Goal: Check status: Check status

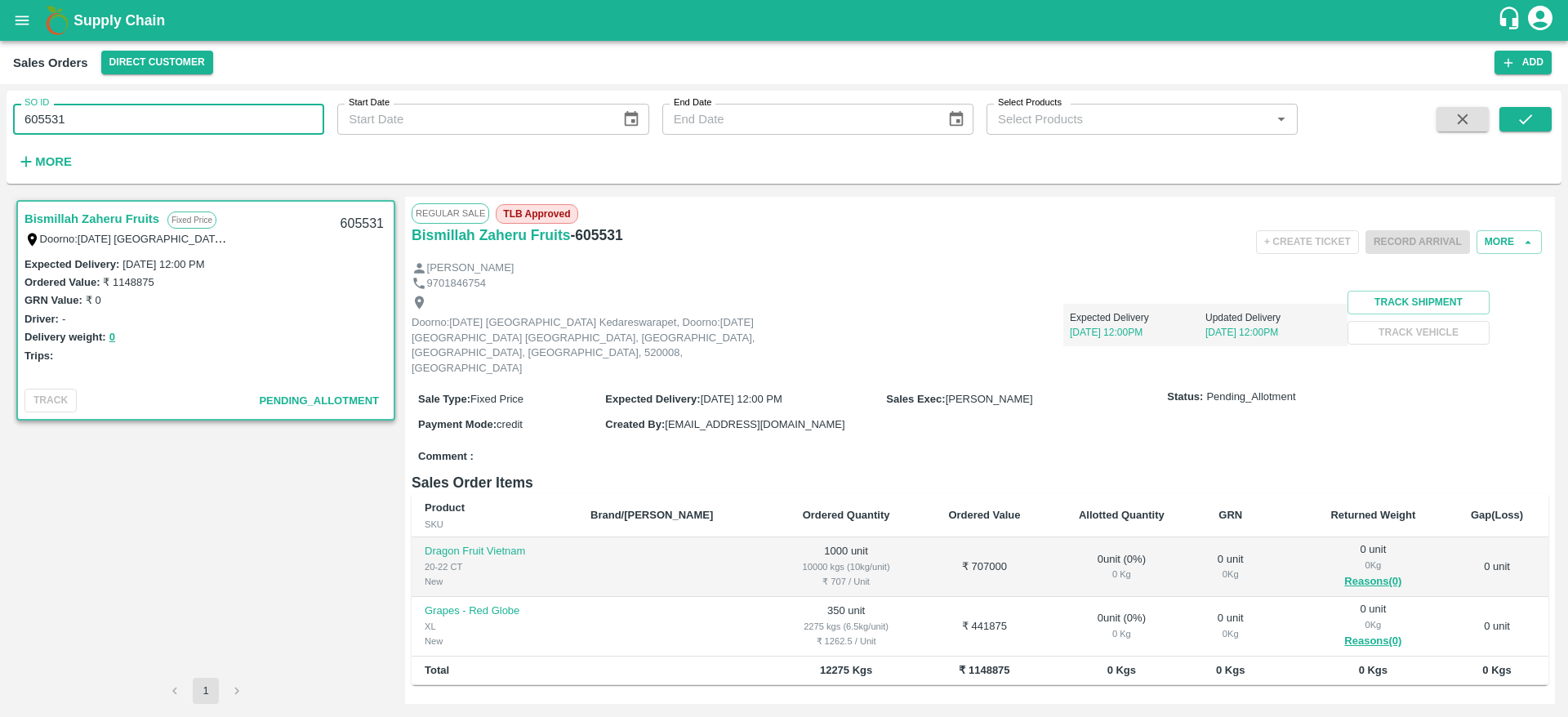
drag, startPoint x: 0, startPoint y: 0, endPoint x: 0, endPoint y: 145, distance: 145.0
click at [0, 145] on div "SO ID 605531 SO ID Start Date Start Date End Date End Date Select Products Sele…" at bounding box center [784, 401] width 1568 height 633
paste input "text"
type input "605207"
click at [1544, 116] on button "submit" at bounding box center [1525, 119] width 53 height 24
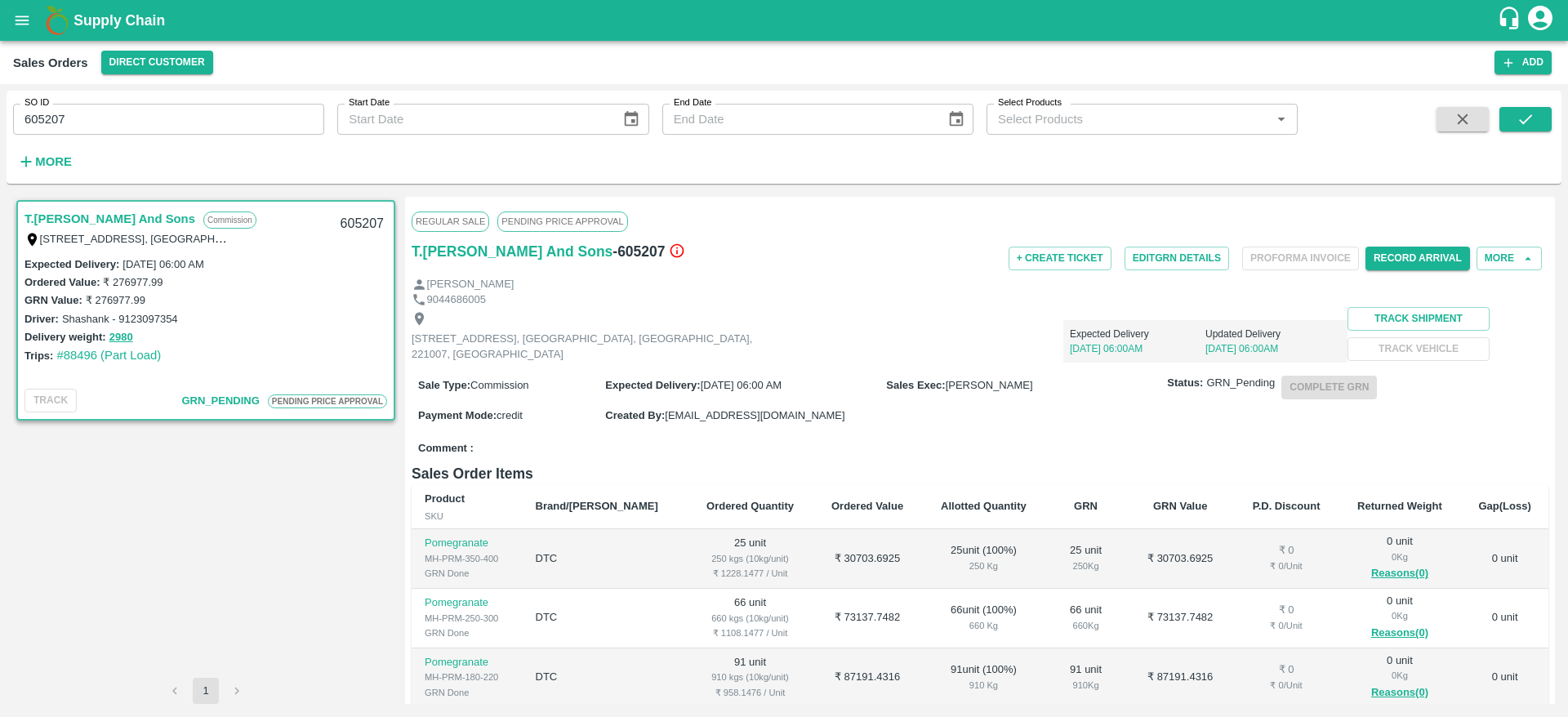
click at [109, 215] on link "T.Kishore Kapoor And Sons" at bounding box center [109, 218] width 170 height 21
click at [1196, 255] on button "Edit GRN Details" at bounding box center [1176, 258] width 104 height 23
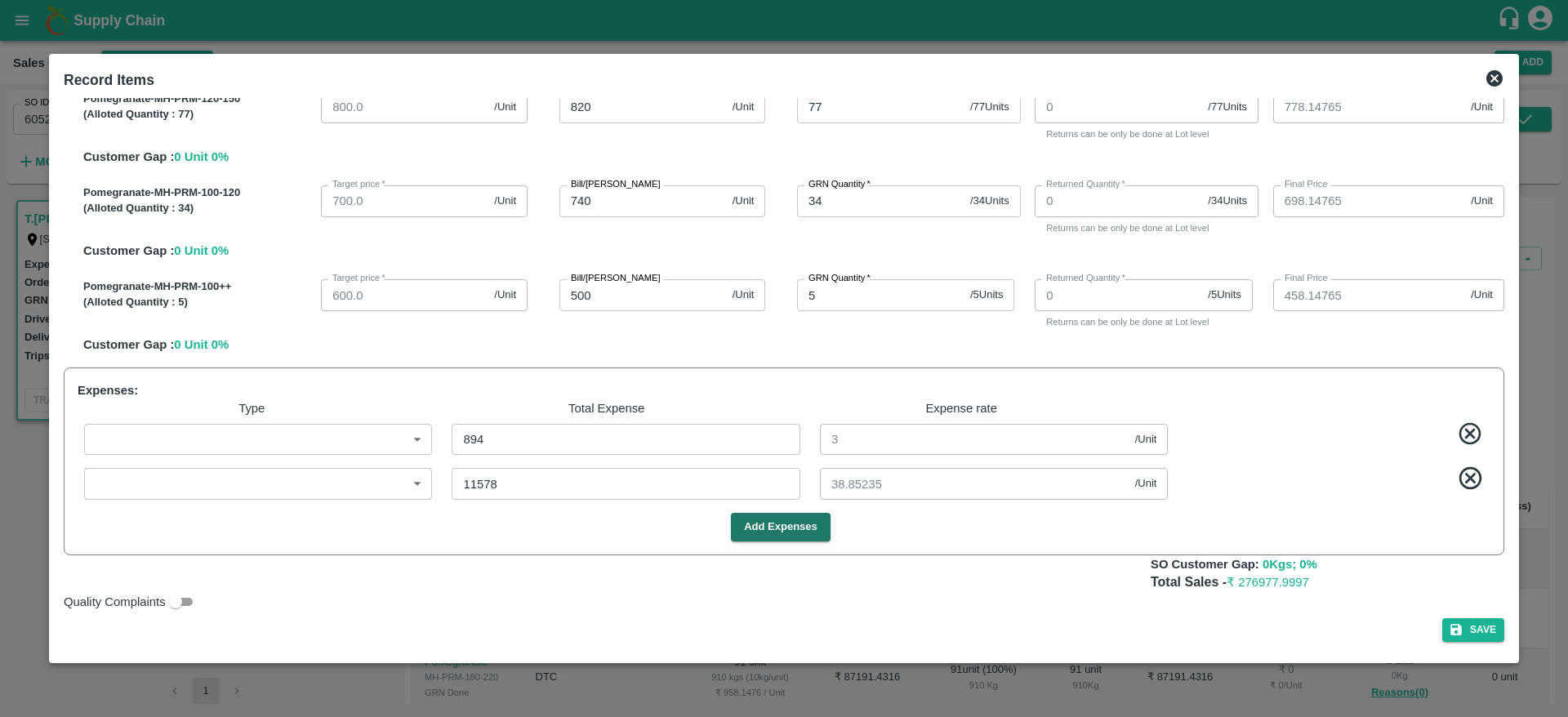
scroll to position [360, 0]
click at [1485, 83] on icon at bounding box center [1494, 78] width 19 height 19
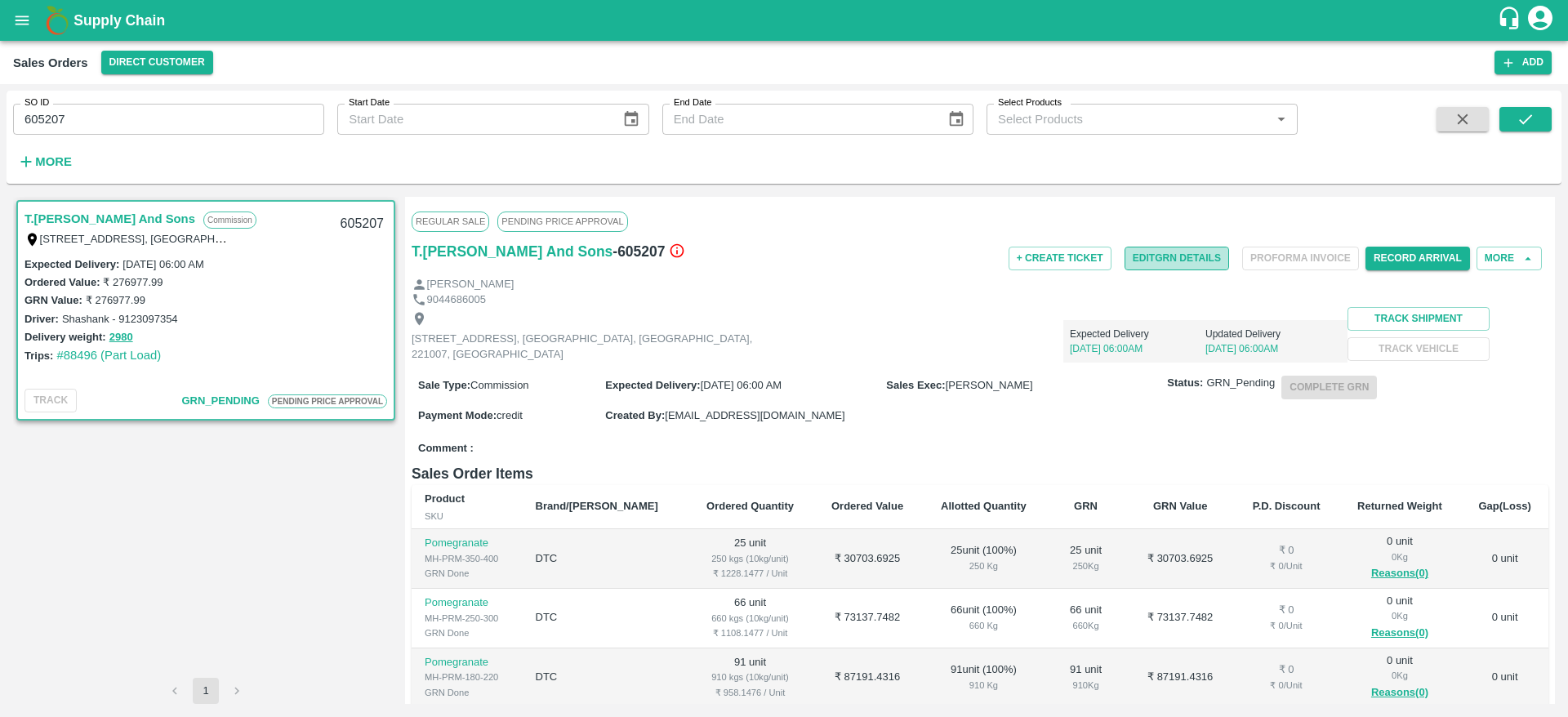
click at [1149, 256] on button "Edit GRN Details" at bounding box center [1176, 258] width 104 height 23
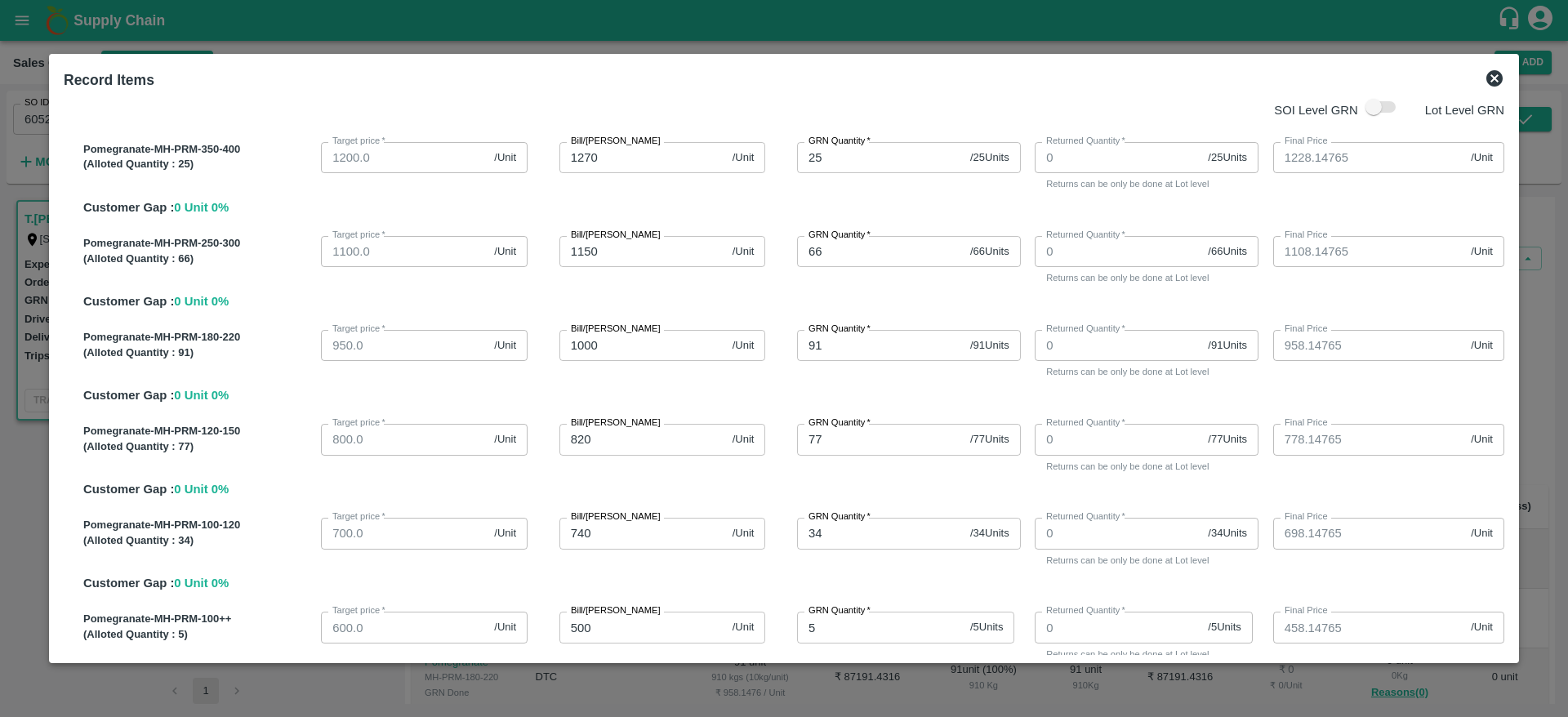
scroll to position [0, 0]
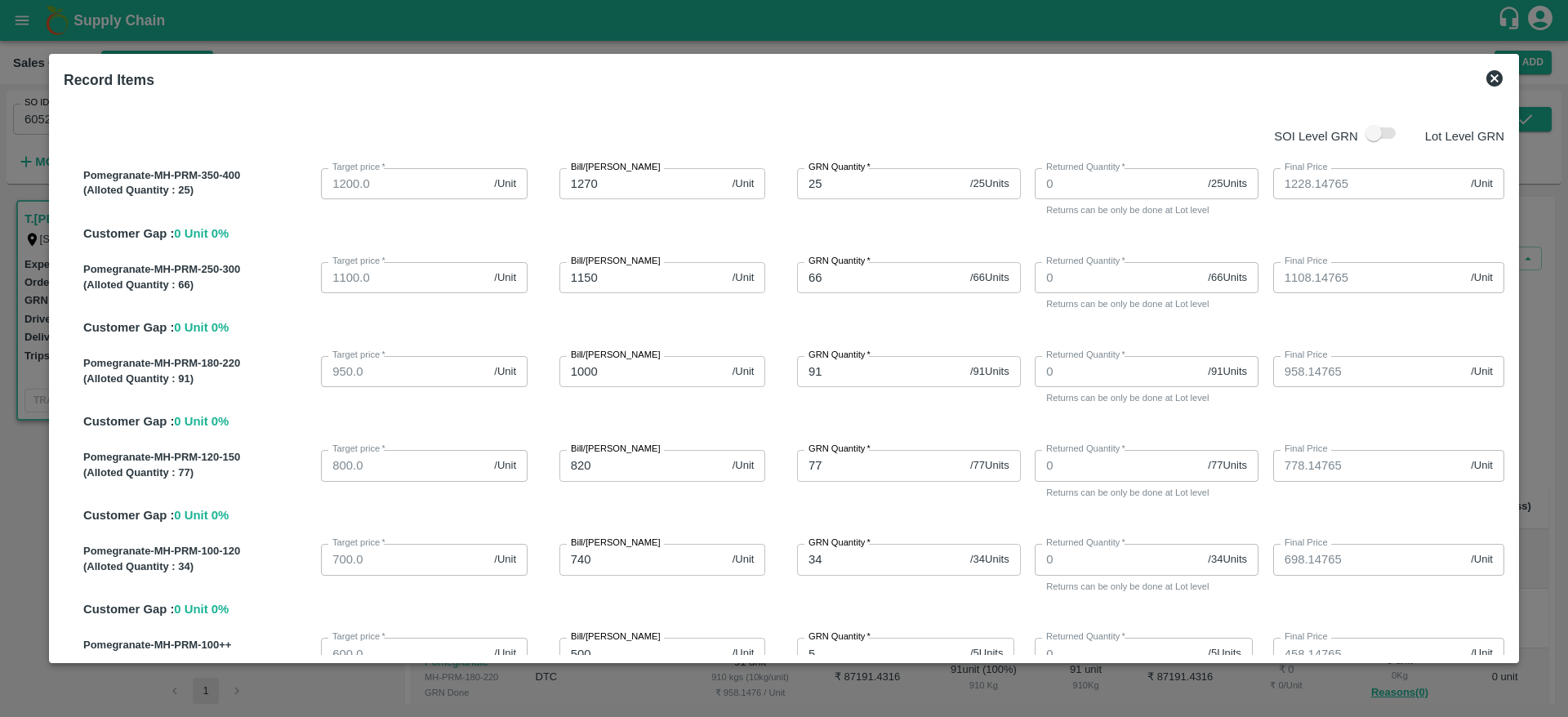
click at [1488, 77] on icon at bounding box center [1494, 78] width 19 height 19
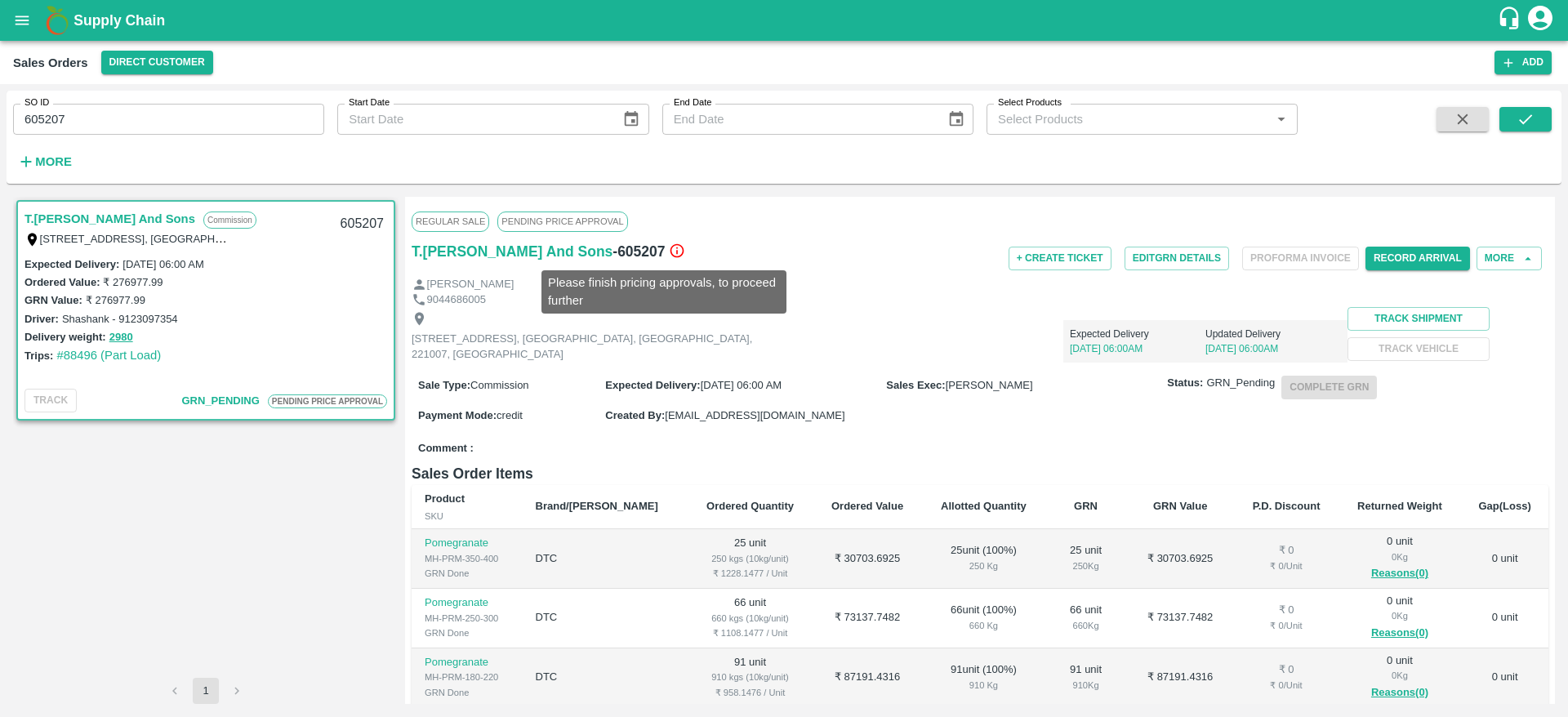
click at [670, 255] on icon at bounding box center [676, 250] width 14 height 14
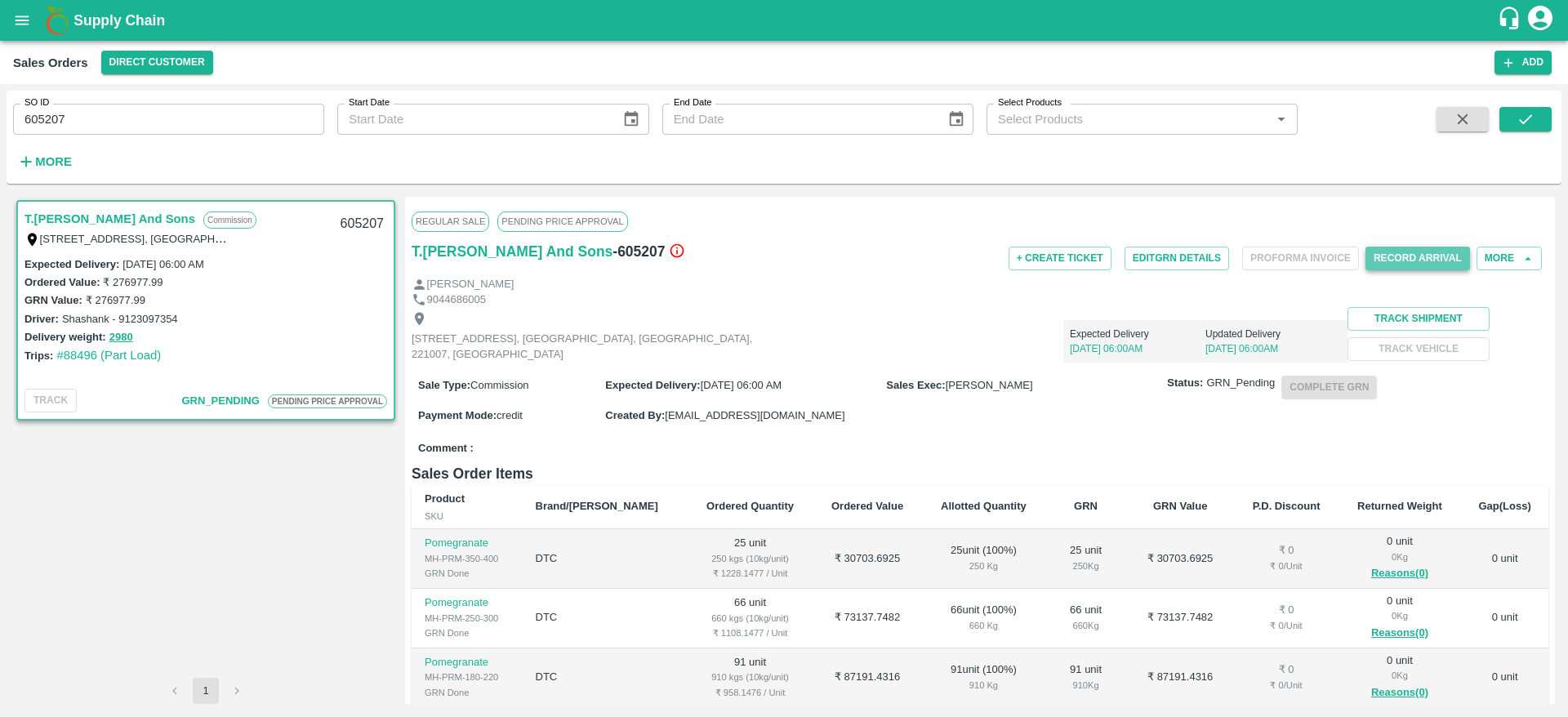
click at [1408, 264] on button "Record Arrival" at bounding box center [1417, 258] width 104 height 23
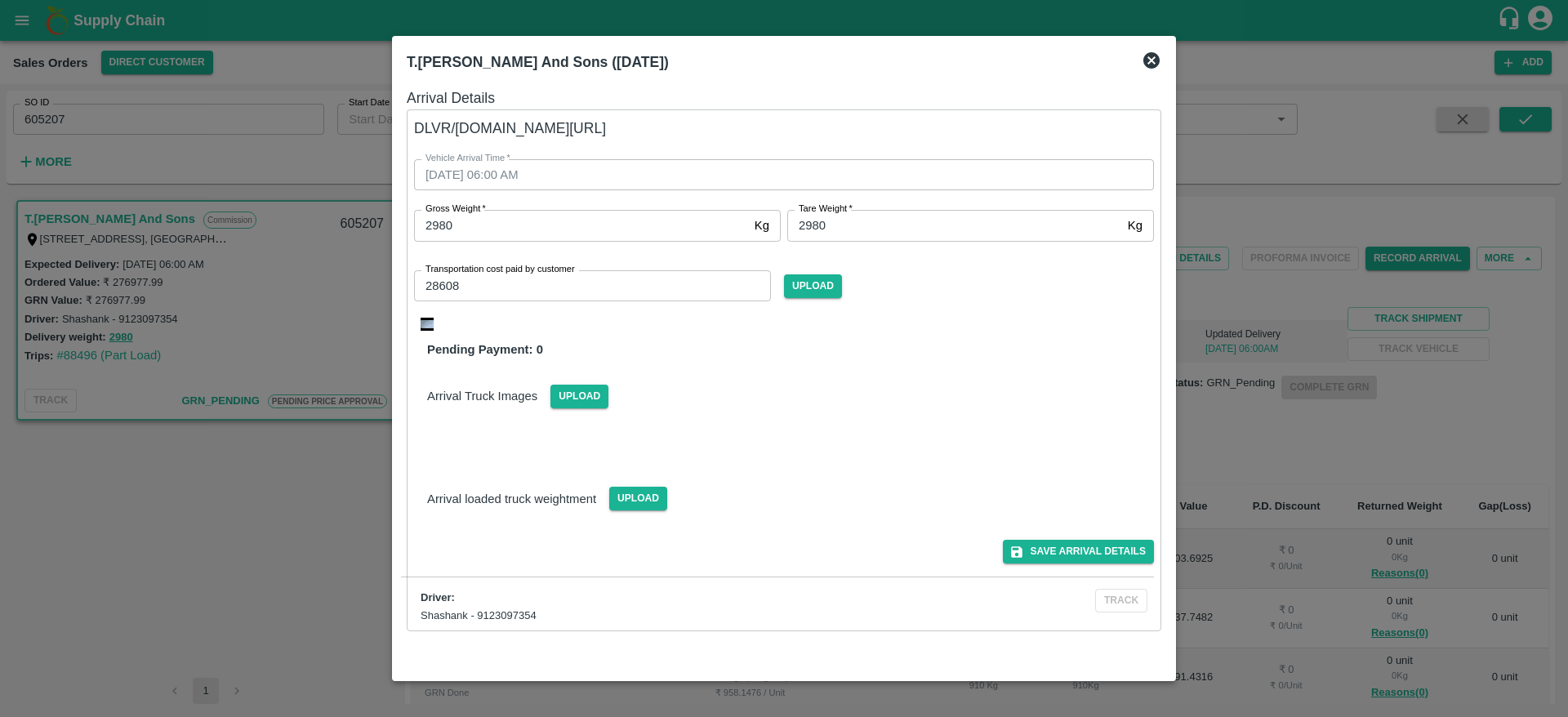
click at [1256, 465] on div at bounding box center [784, 358] width 1568 height 717
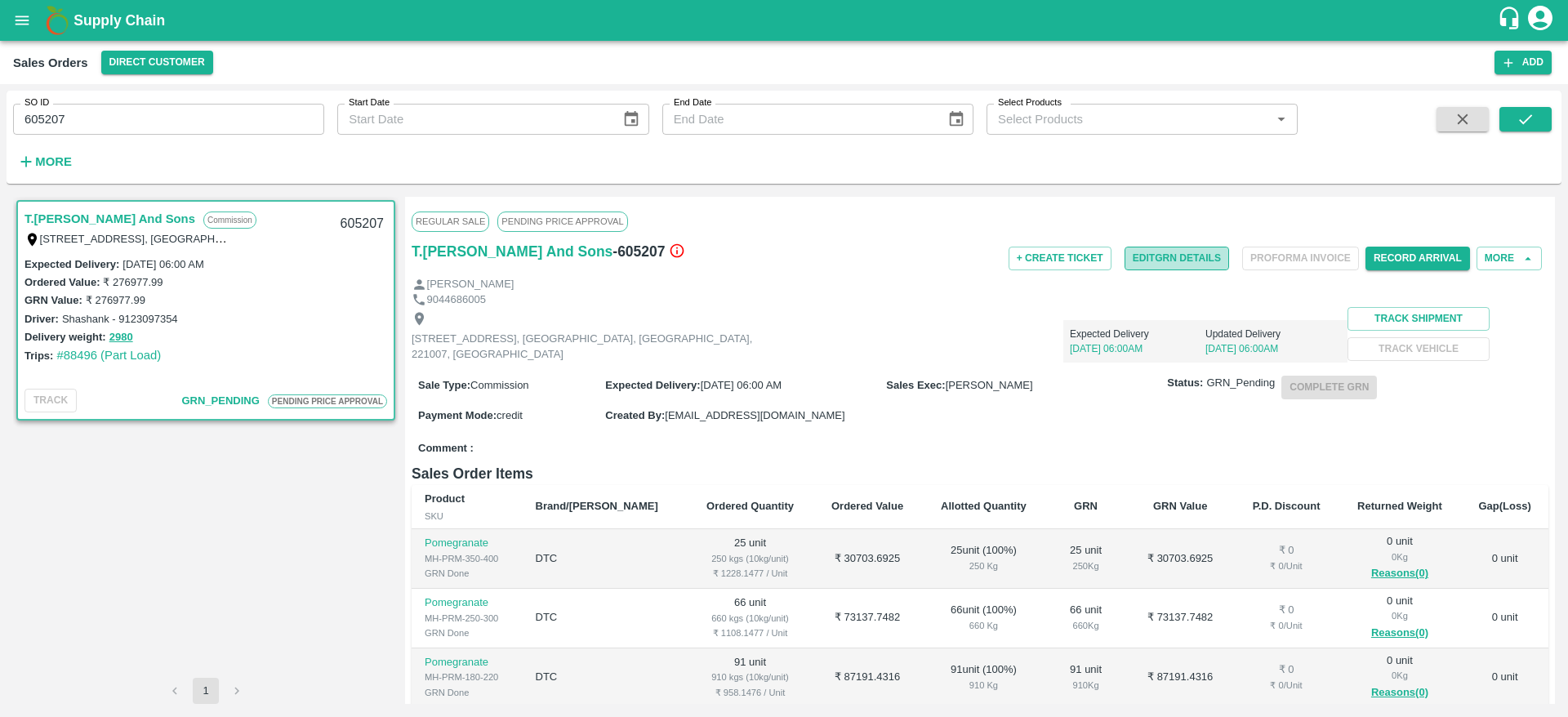
click at [1151, 268] on button "Edit GRN Details" at bounding box center [1176, 258] width 104 height 23
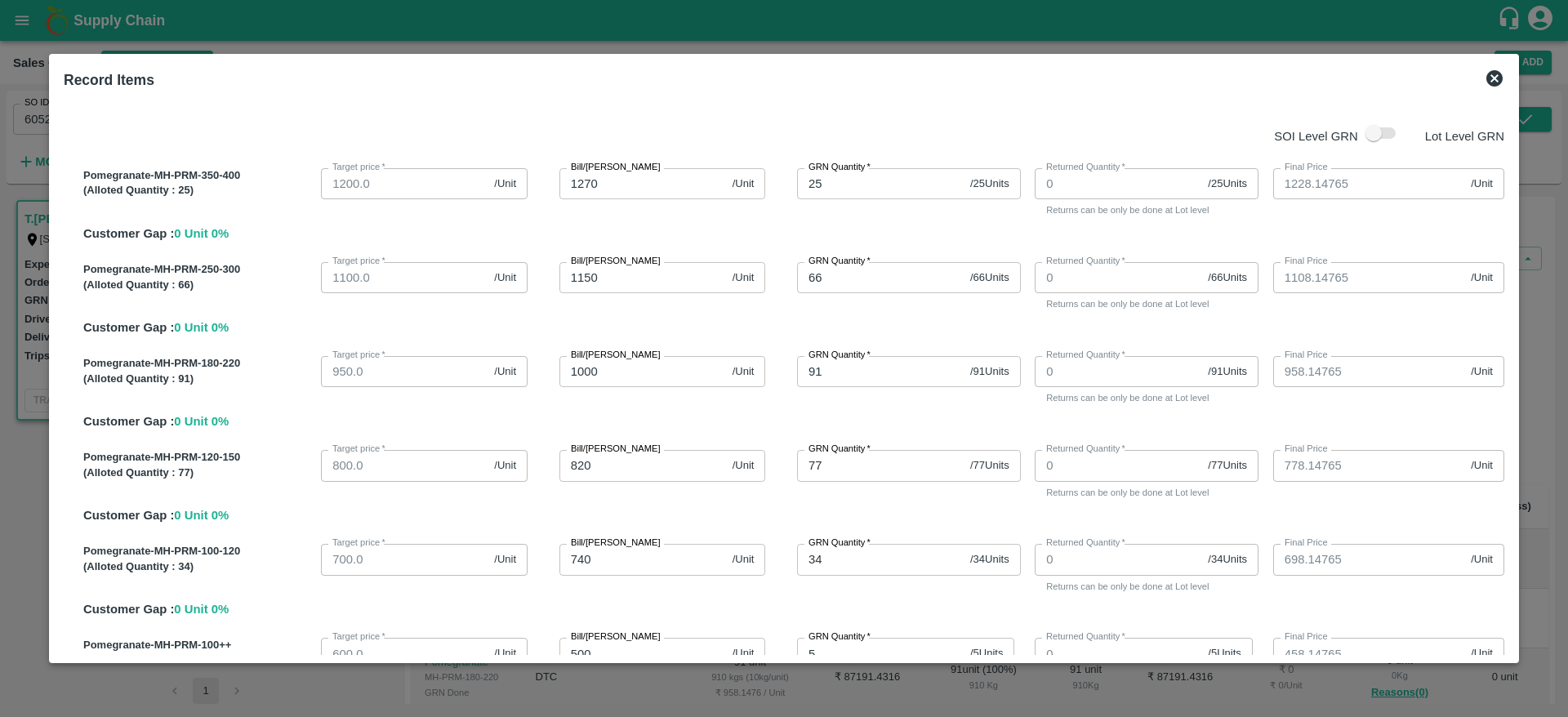
click at [1060, 696] on div at bounding box center [784, 358] width 1568 height 717
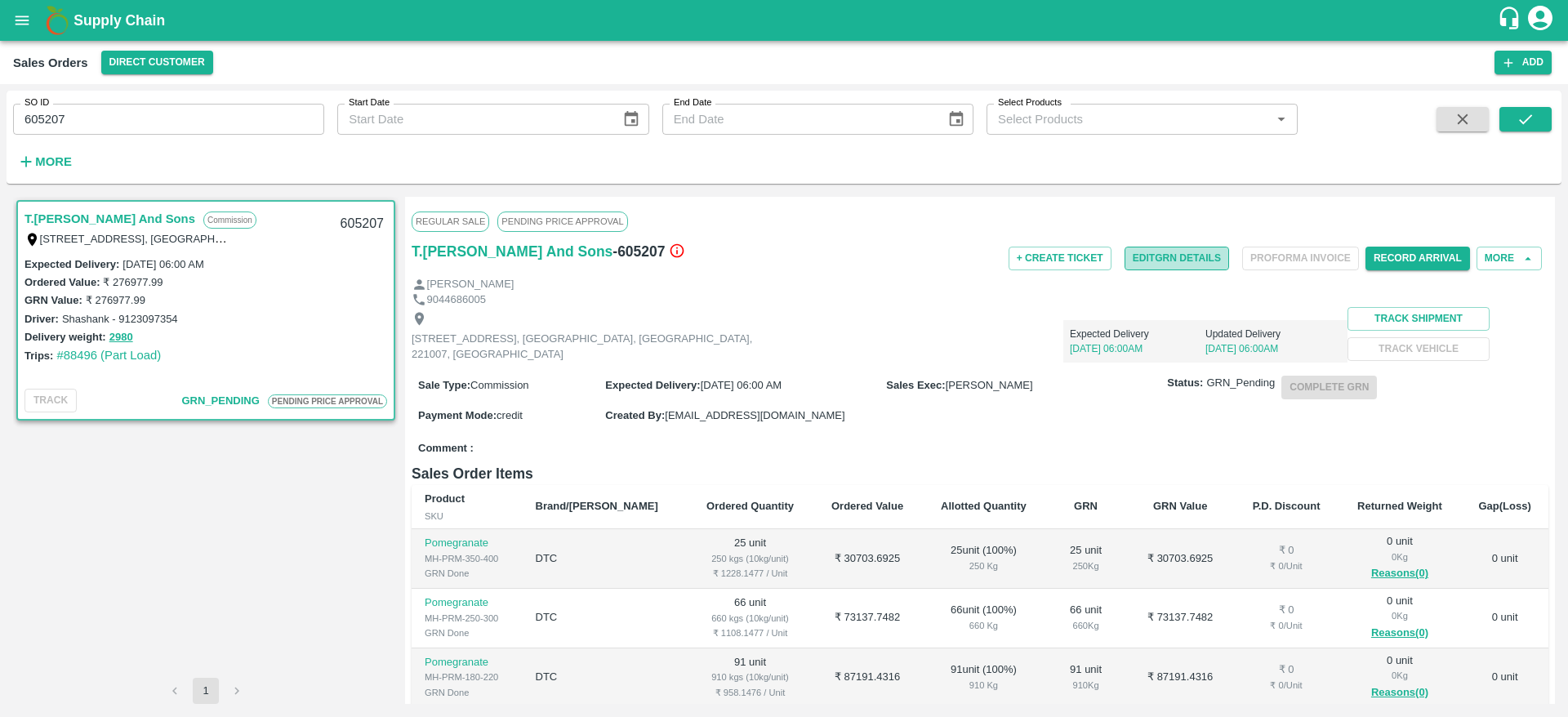
click at [1188, 255] on button "Edit GRN Details" at bounding box center [1176, 258] width 104 height 23
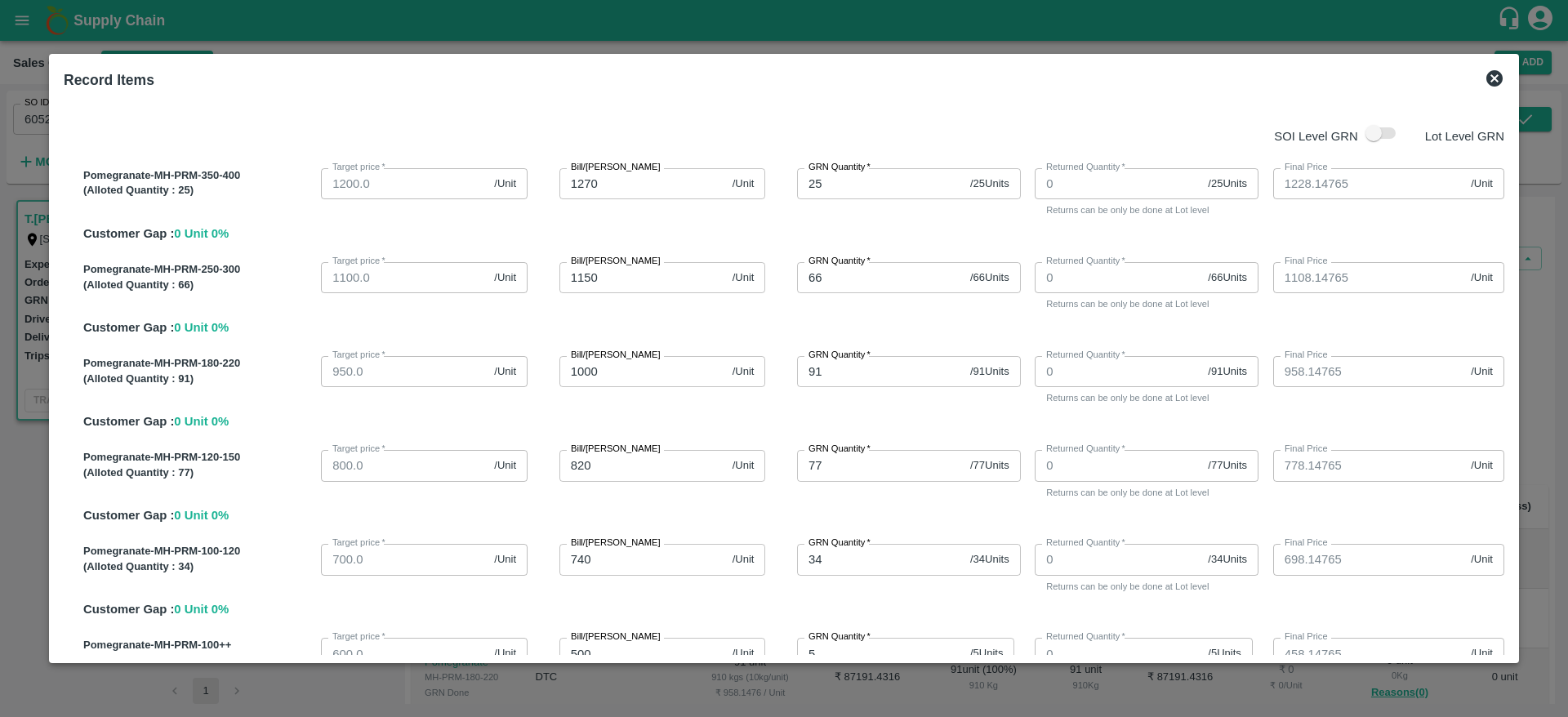
click at [1485, 81] on icon at bounding box center [1494, 78] width 19 height 19
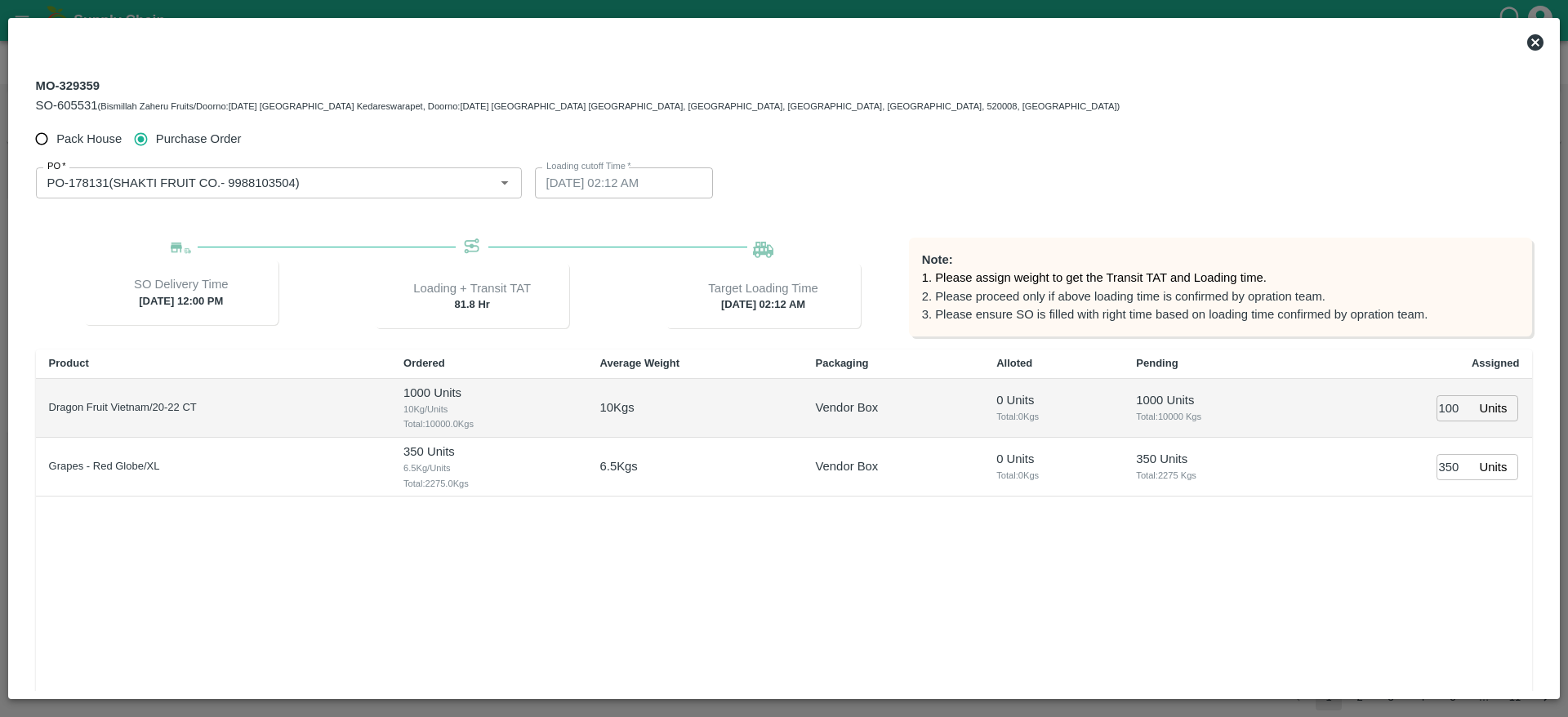
click at [1545, 41] on icon at bounding box center [1535, 42] width 19 height 19
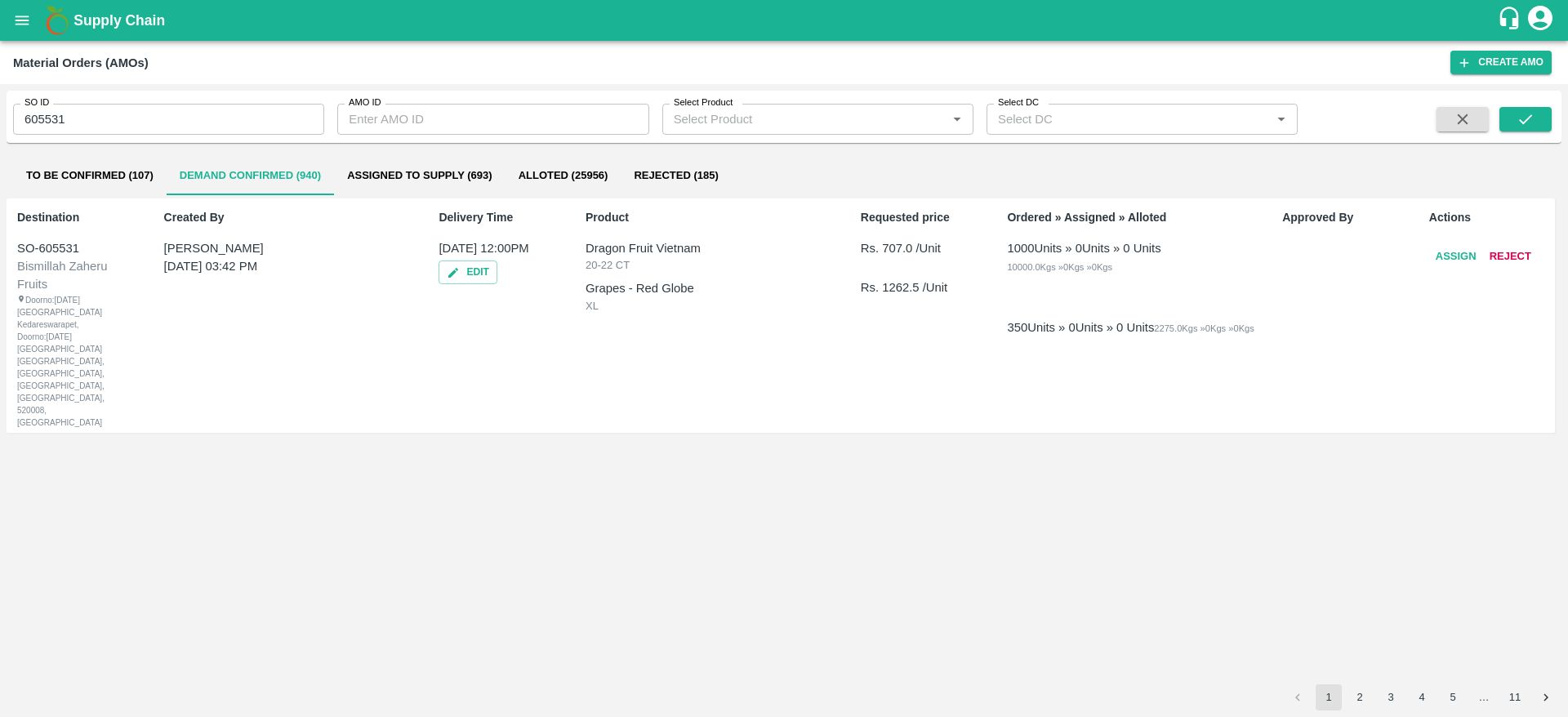
click at [9, 5] on div "Supply Chain" at bounding box center [784, 20] width 1568 height 41
click at [22, 28] on icon "open drawer" at bounding box center [23, 21] width 18 height 18
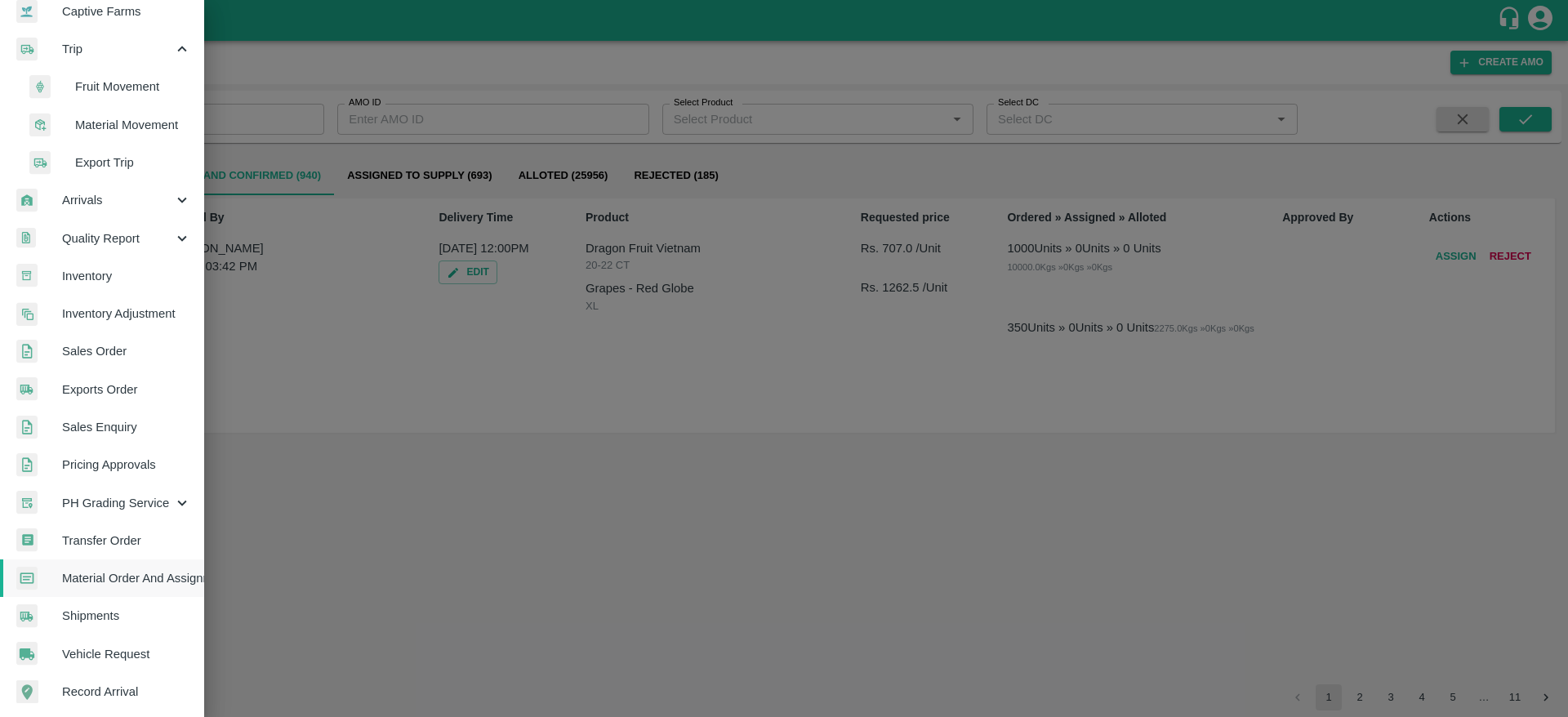
scroll to position [179, 0]
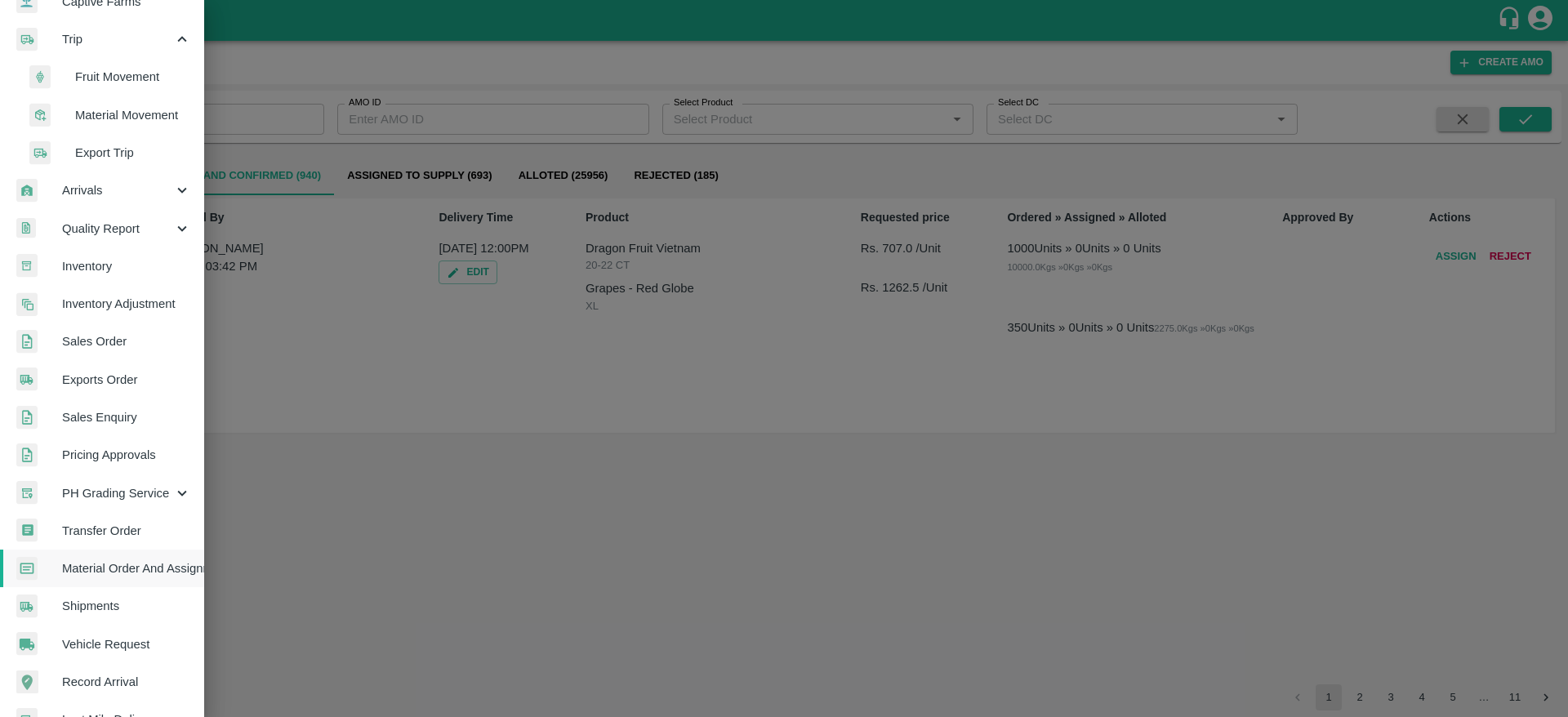
click at [105, 446] on span "Pricing Approvals" at bounding box center [126, 455] width 129 height 18
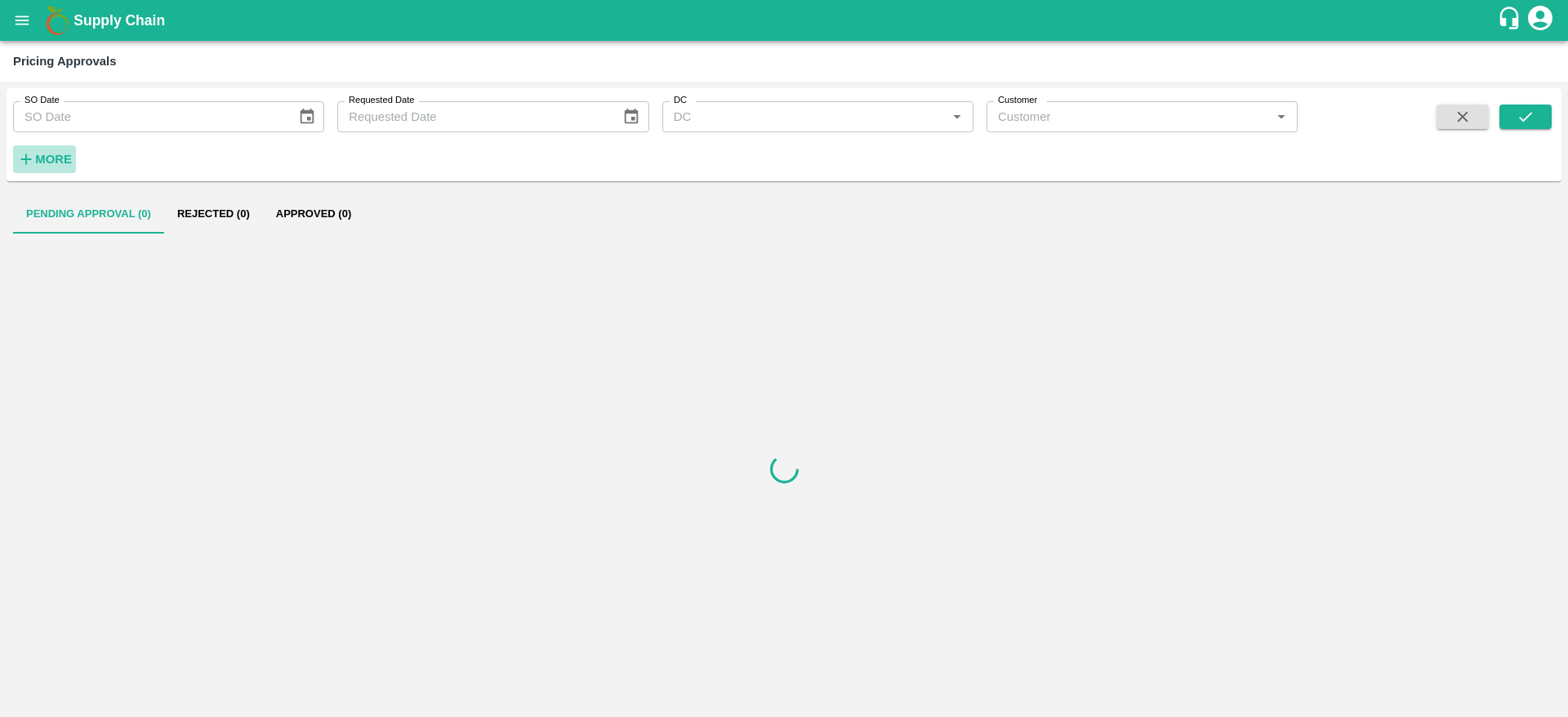
click at [43, 154] on strong "More" at bounding box center [53, 159] width 37 height 13
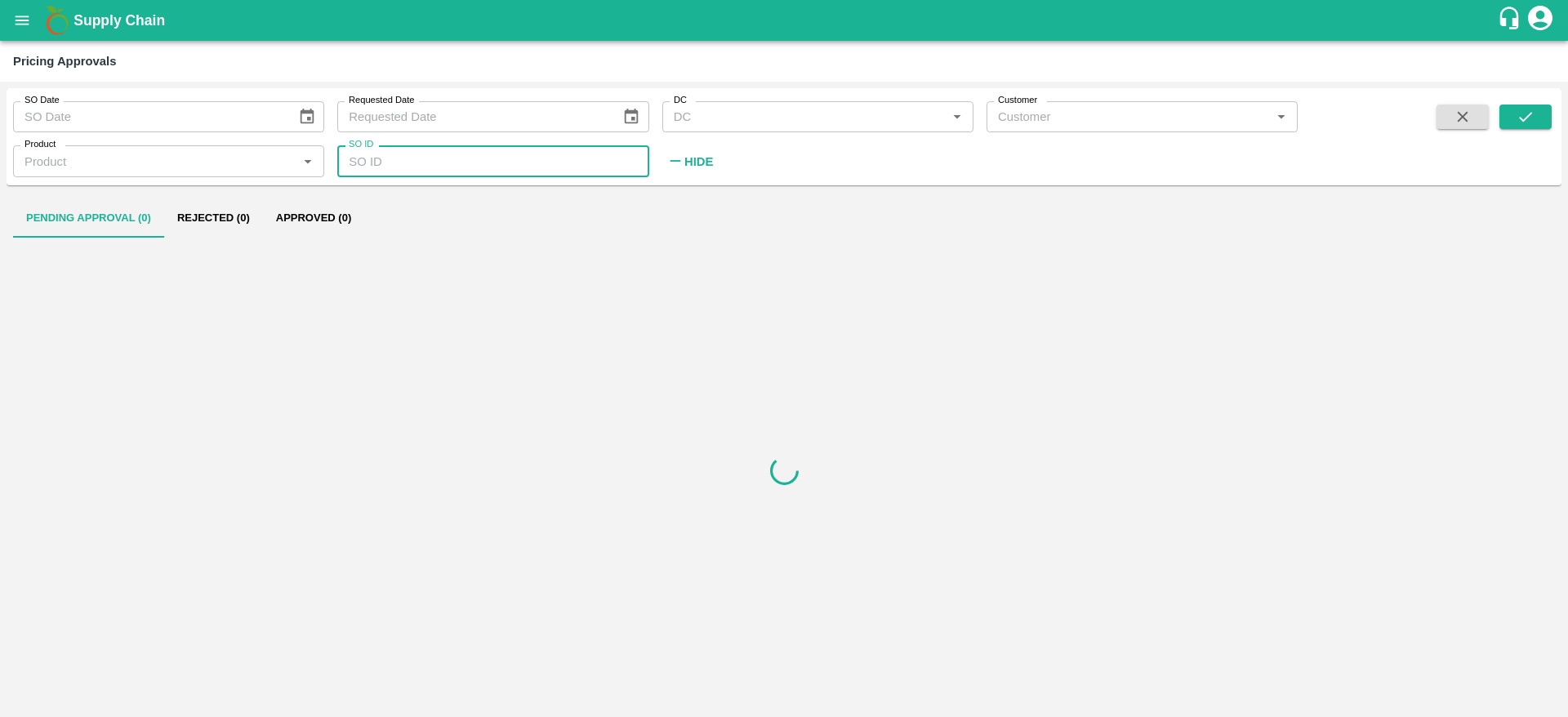
click at [539, 172] on input "SO ID" at bounding box center [493, 160] width 311 height 31
paste input "text"
type input "605207"
click at [1524, 106] on button "submit" at bounding box center [1525, 116] width 53 height 24
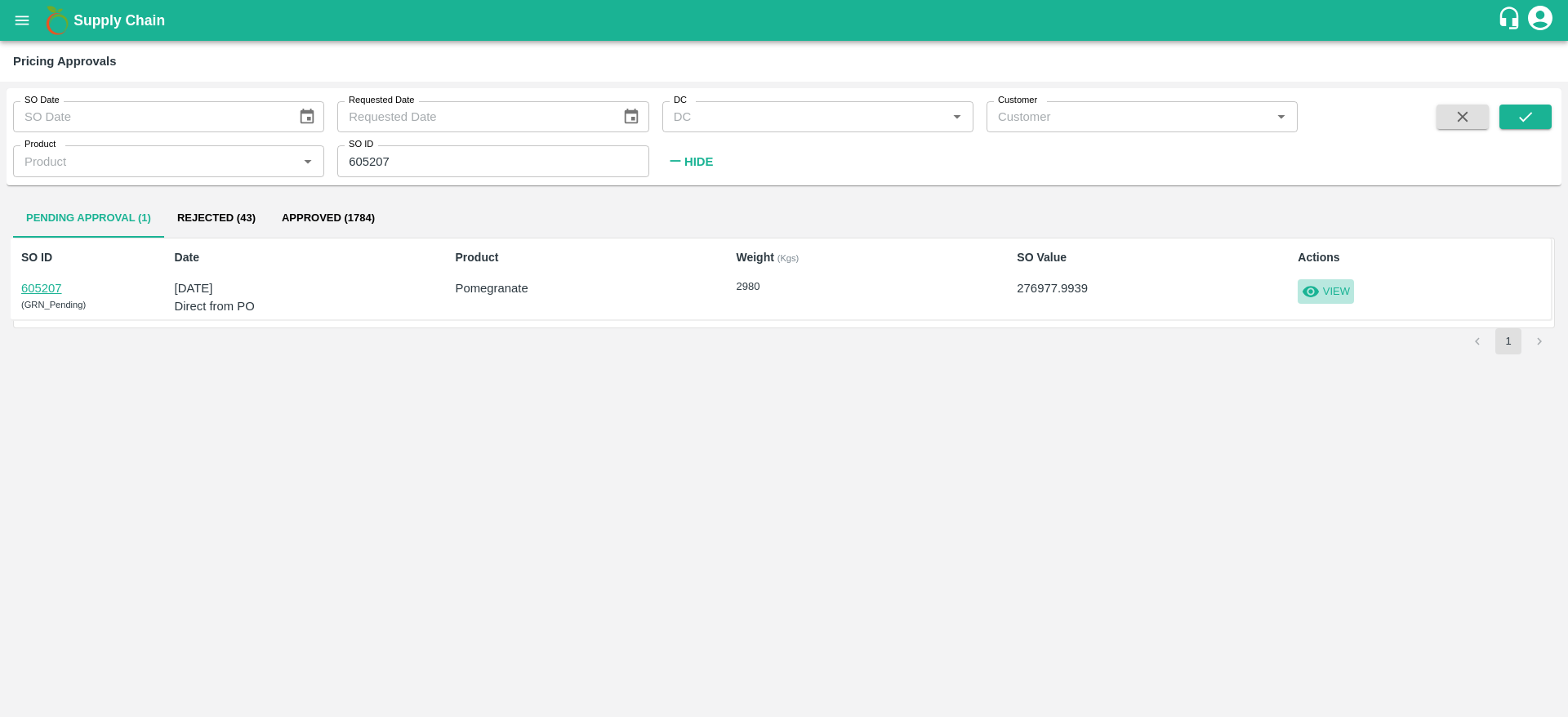
click at [1347, 290] on p "View" at bounding box center [1336, 291] width 27 height 16
